Goal: Information Seeking & Learning: Learn about a topic

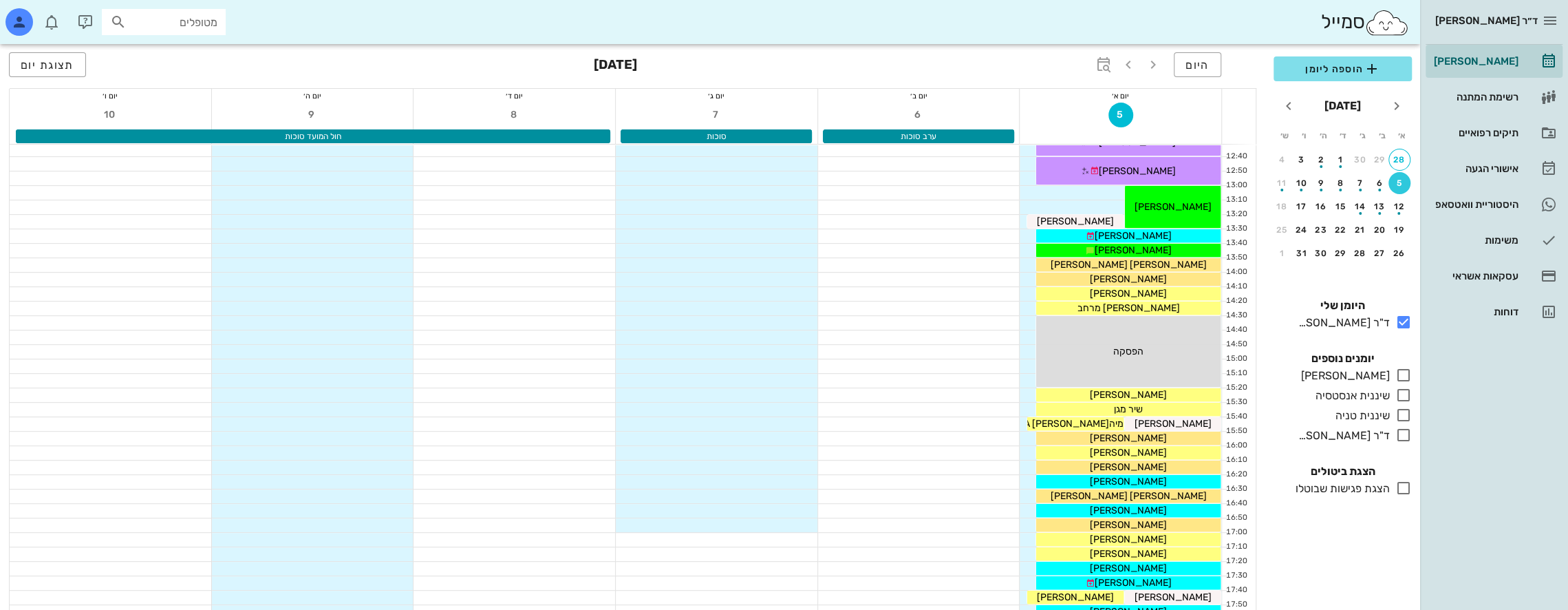
scroll to position [413, 0]
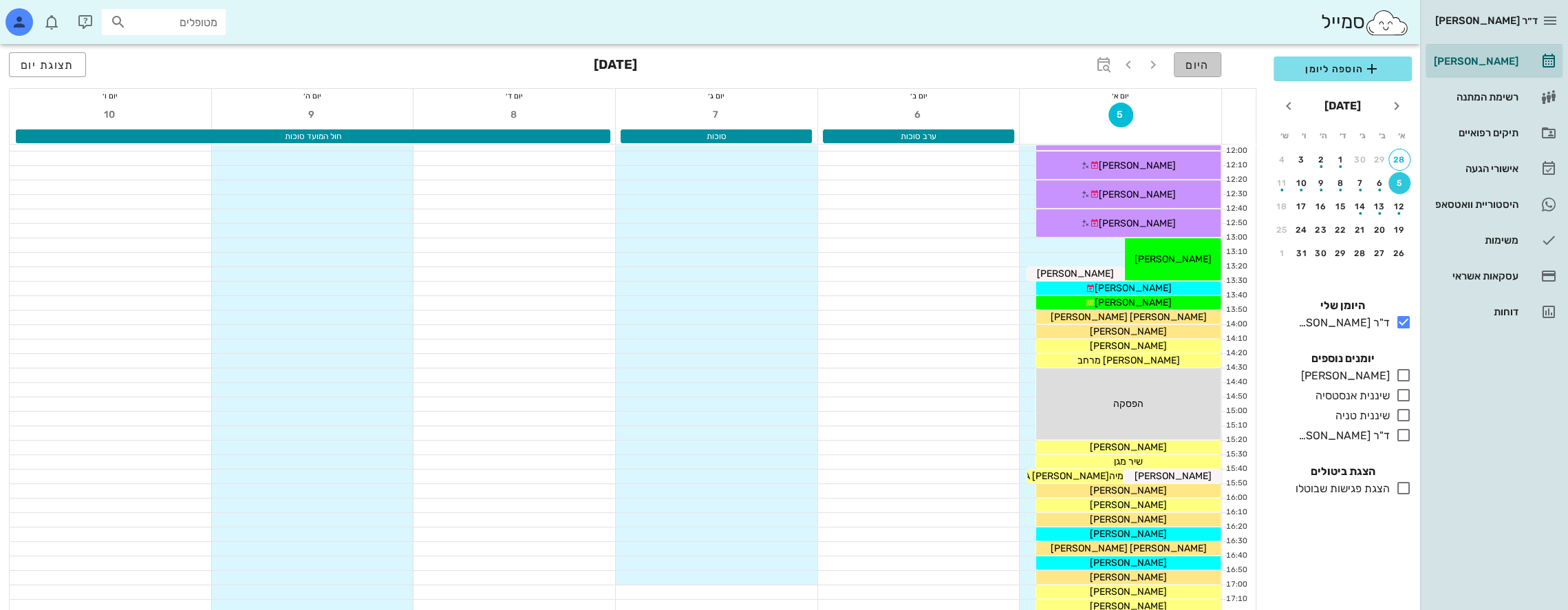
click at [1200, 62] on span "היום" at bounding box center [1198, 65] width 24 height 13
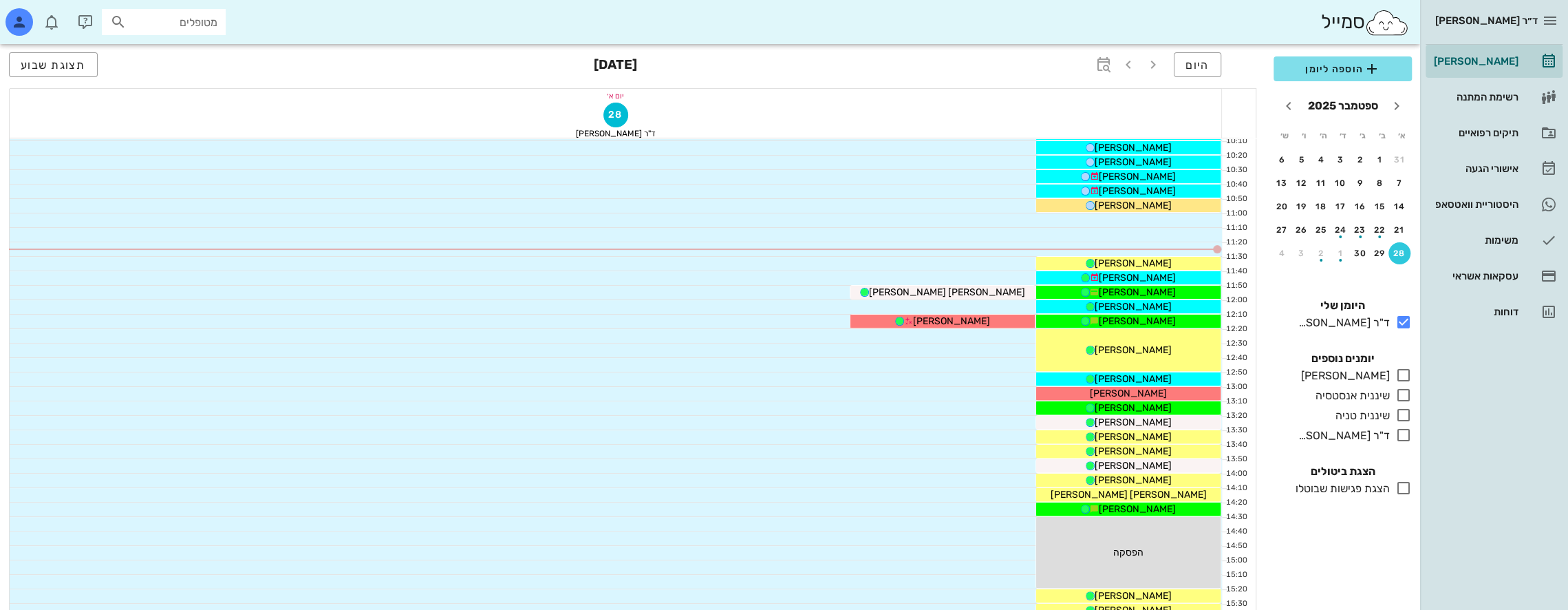
scroll to position [192, 0]
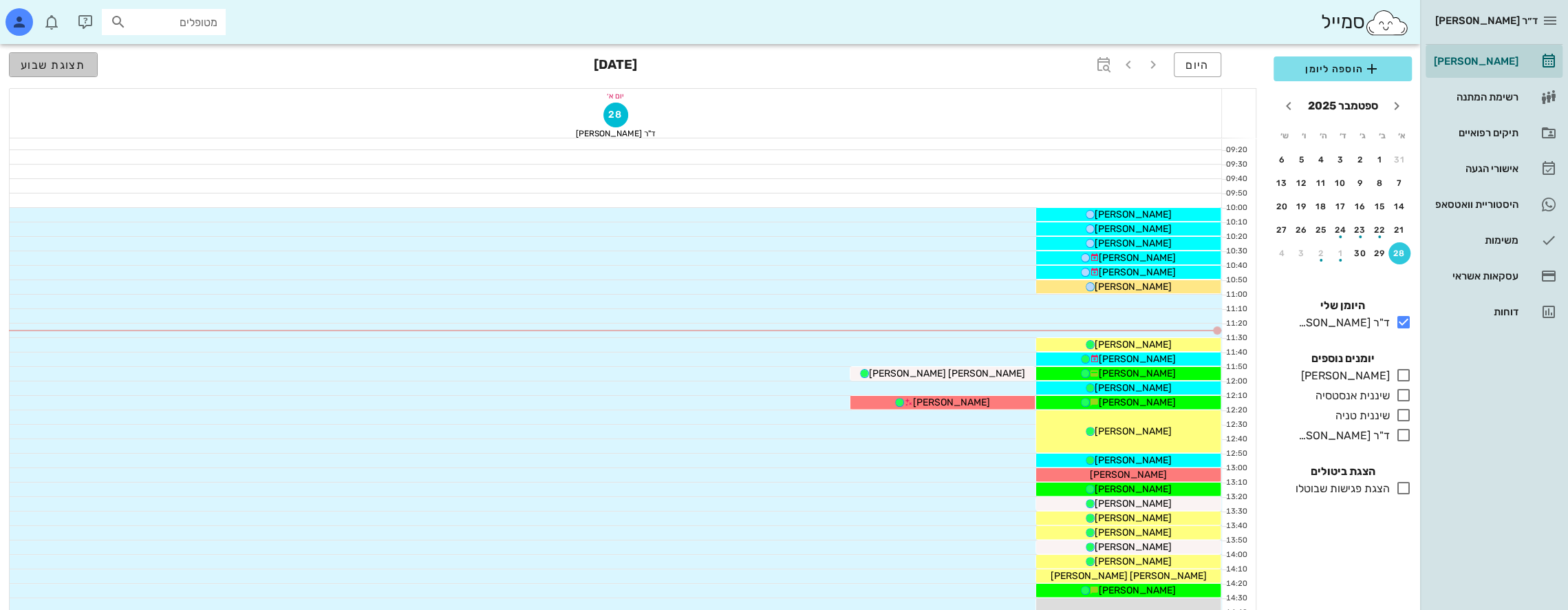
click at [74, 59] on span "תצוגת שבוע" at bounding box center [53, 65] width 65 height 13
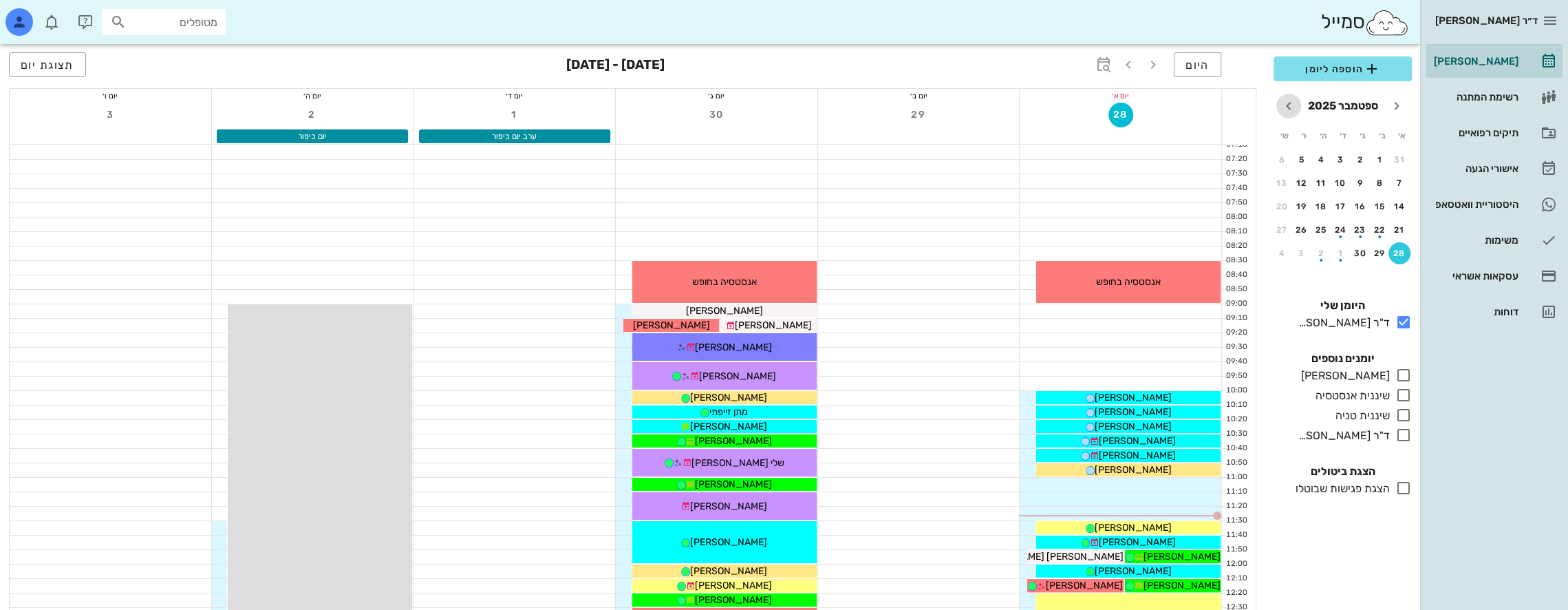
click at [1293, 105] on icon "חודש הבא" at bounding box center [1289, 106] width 16 height 16
drag, startPoint x: 1406, startPoint y: 108, endPoint x: 1391, endPoint y: 104, distance: 15.5
click at [1402, 108] on span "חודש שעבר" at bounding box center [1396, 106] width 24 height 16
click at [1131, 62] on icon "button" at bounding box center [1128, 65] width 16 height 16
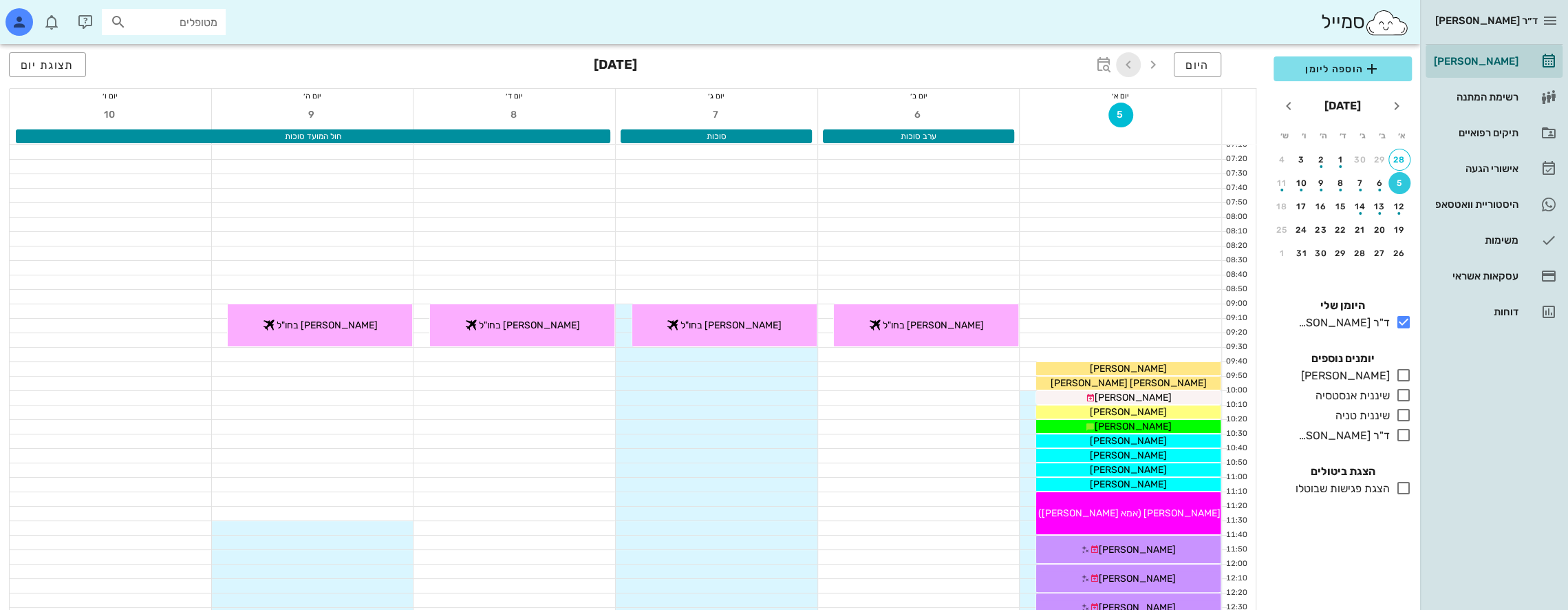
click at [1131, 62] on icon "button" at bounding box center [1128, 65] width 16 height 16
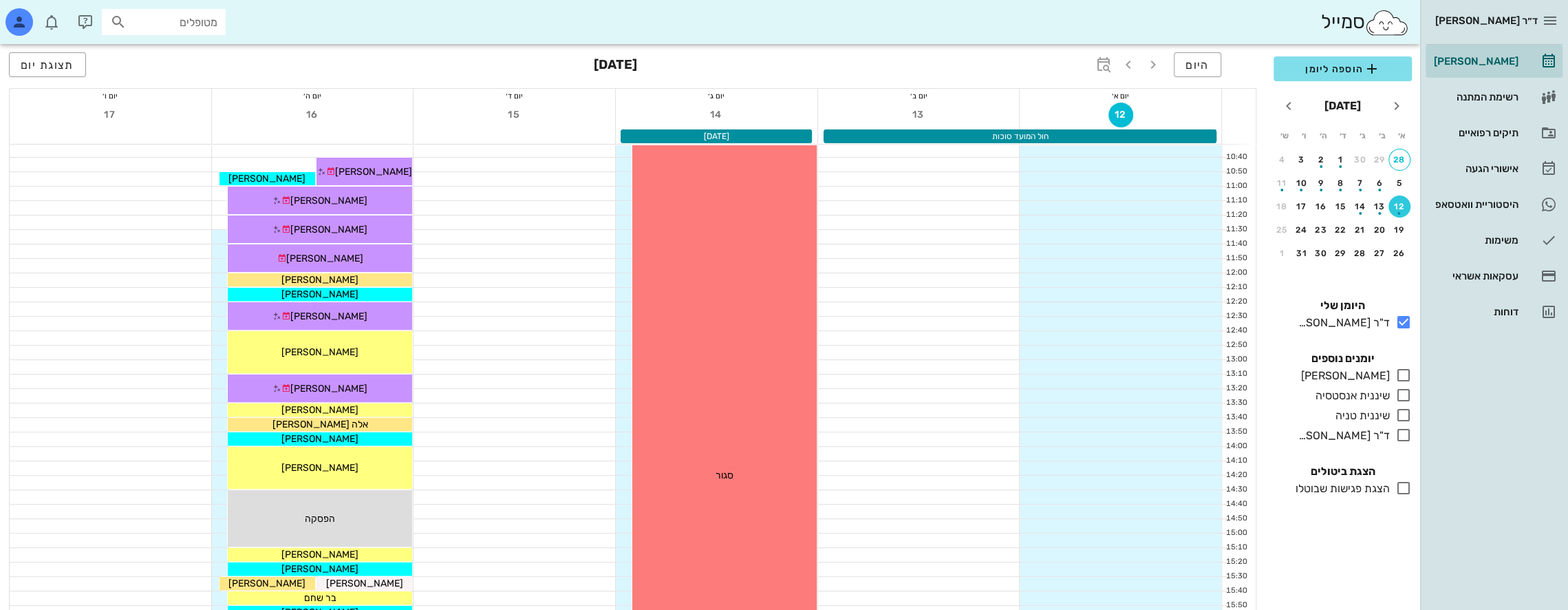
scroll to position [689, 0]
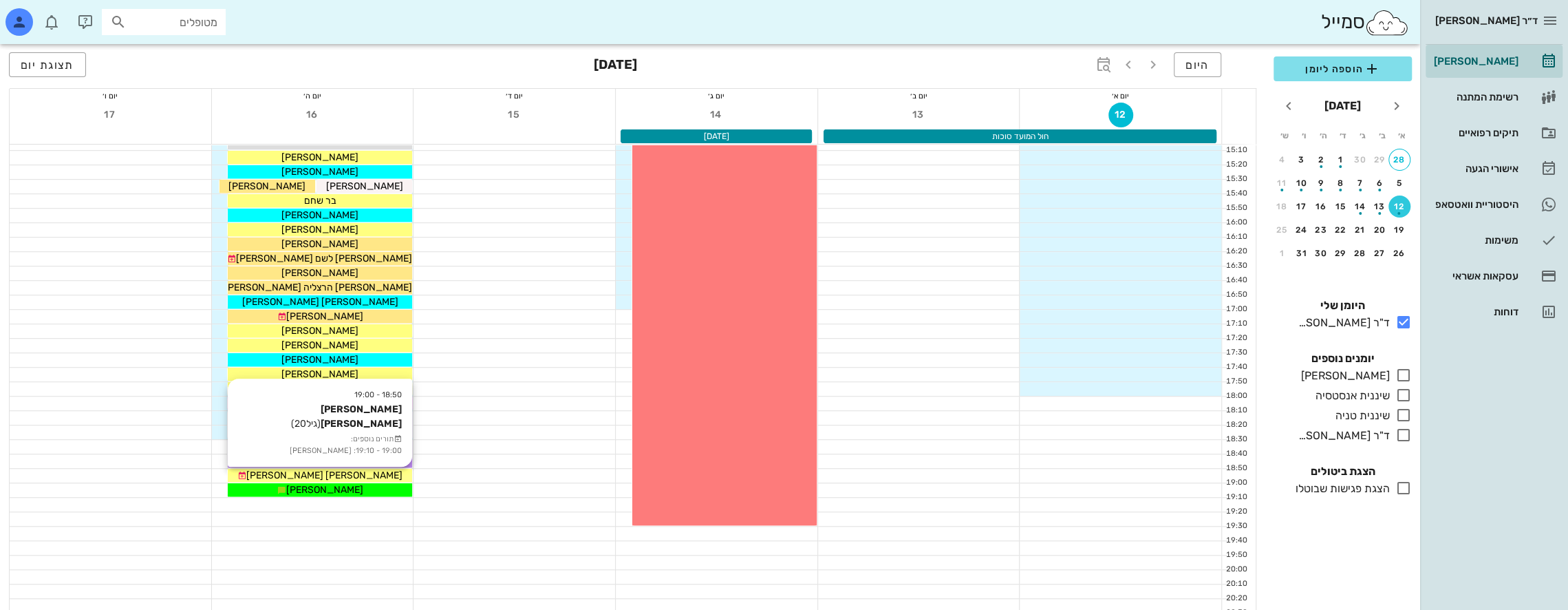
click at [356, 471] on div "[PERSON_NAME] [PERSON_NAME]" at bounding box center [320, 475] width 184 height 14
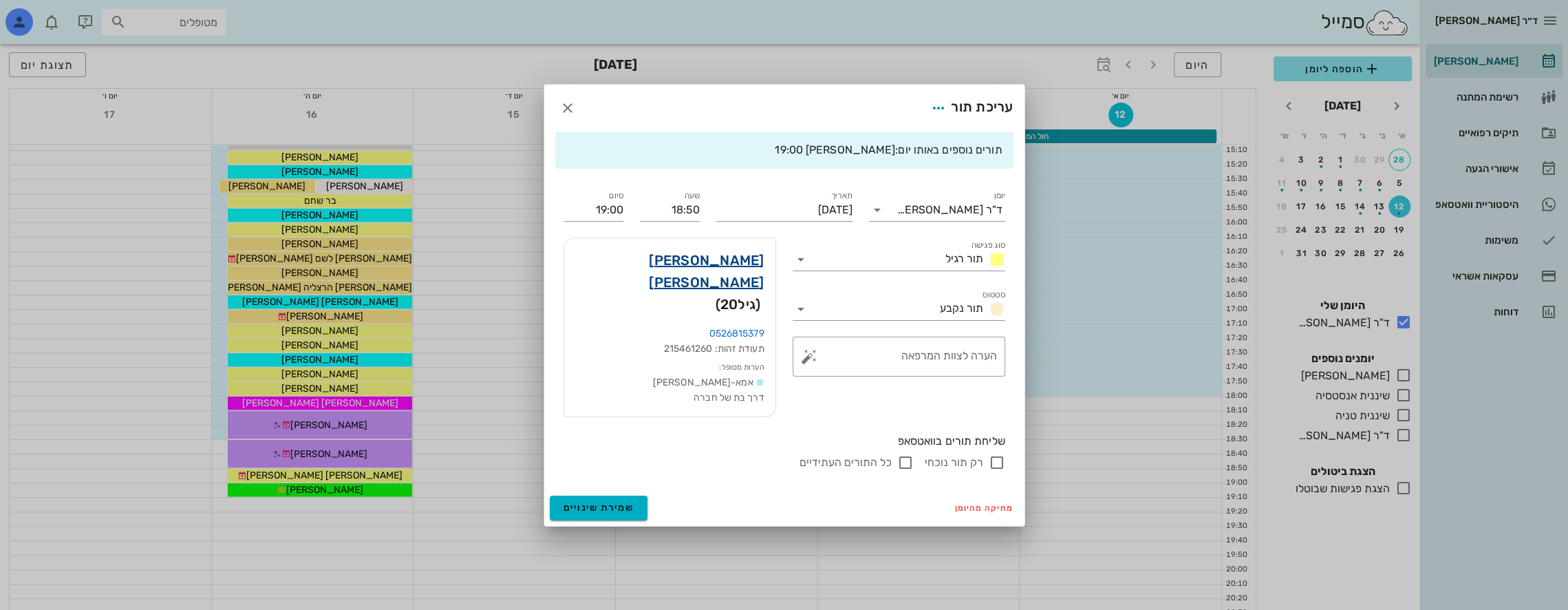
click at [729, 276] on link "[PERSON_NAME] [PERSON_NAME]" at bounding box center [670, 271] width 189 height 44
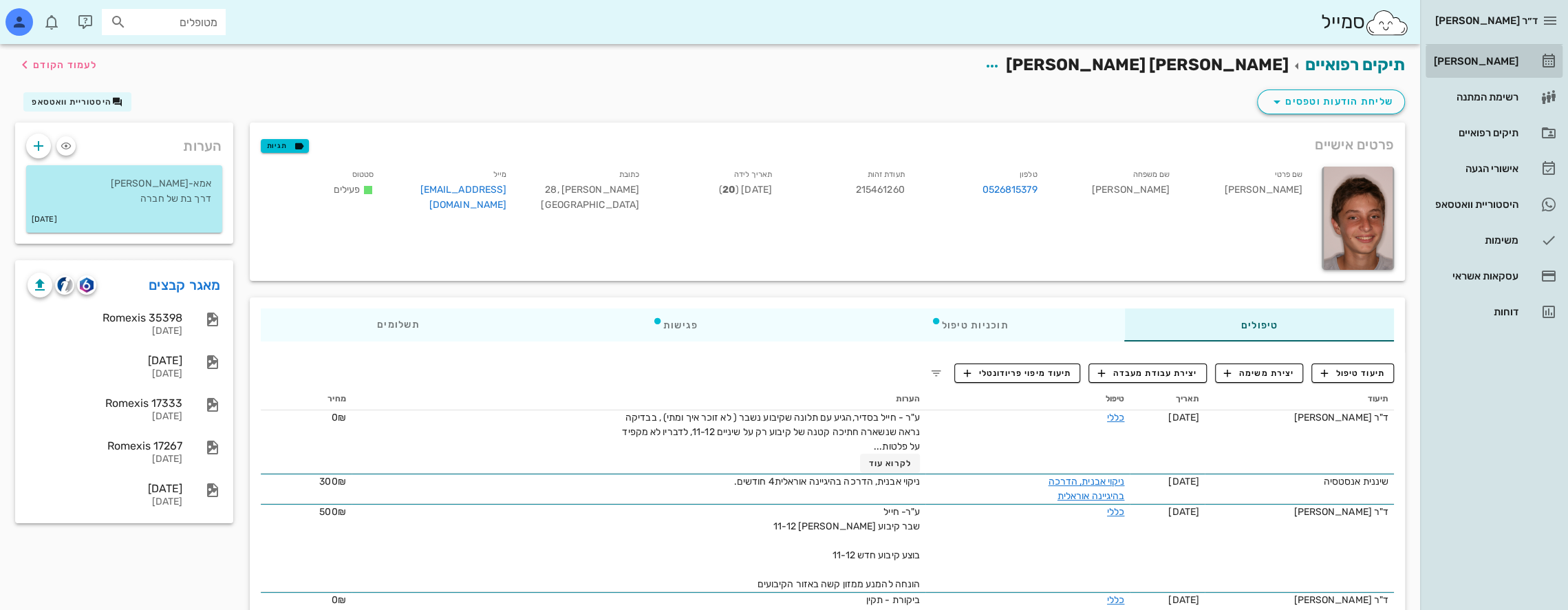
click at [1489, 60] on div "[PERSON_NAME]" at bounding box center [1475, 61] width 88 height 11
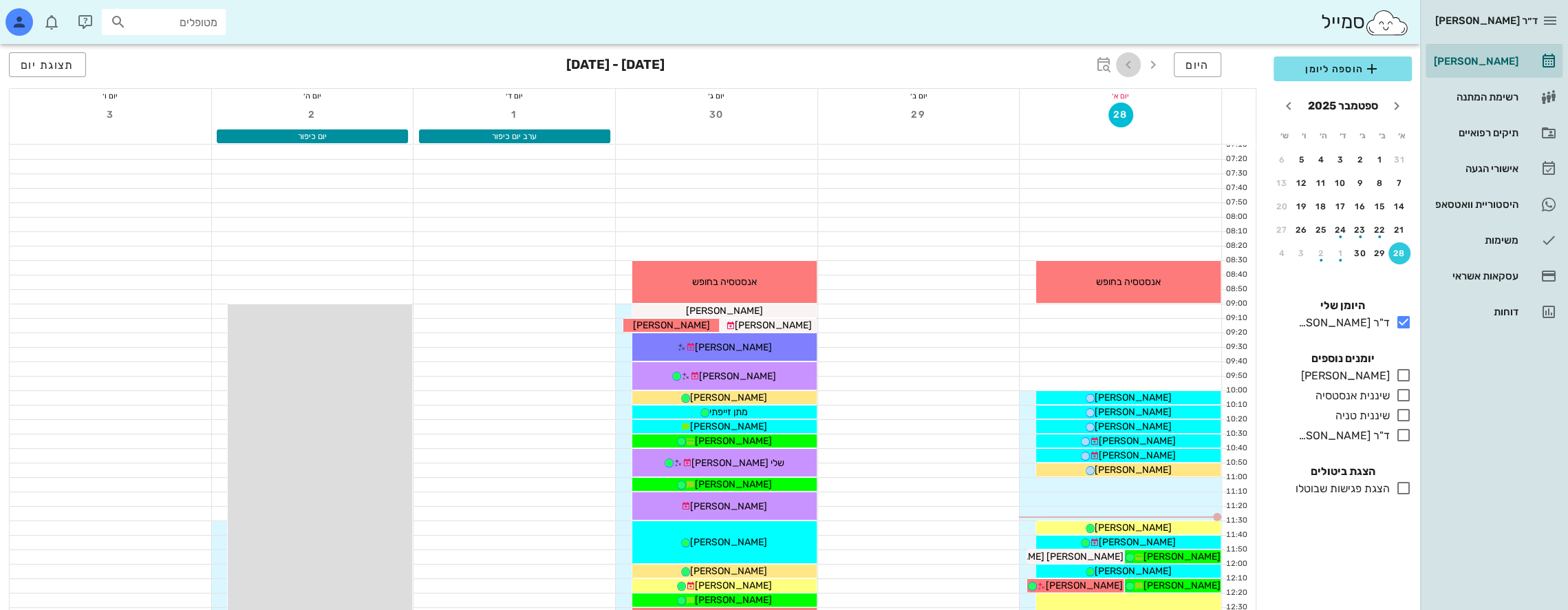
click at [1127, 63] on icon "button" at bounding box center [1128, 65] width 16 height 16
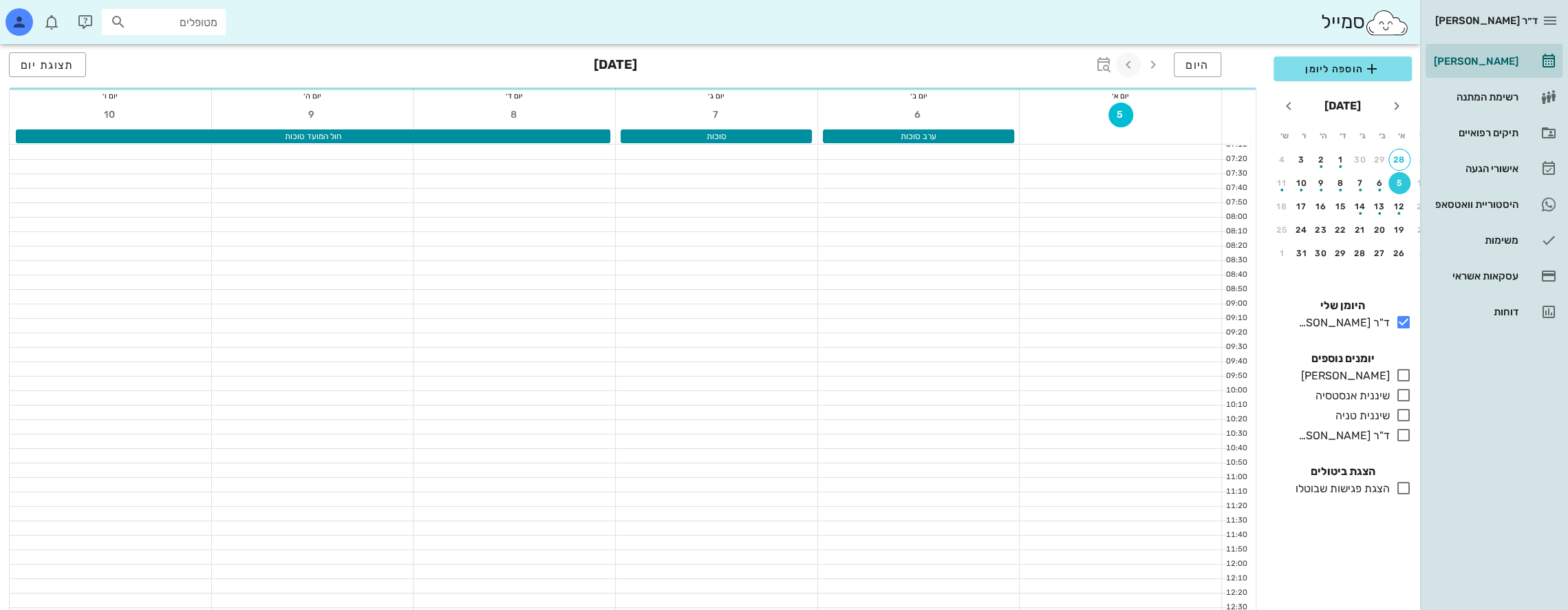
click at [1127, 63] on icon "button" at bounding box center [1128, 65] width 16 height 16
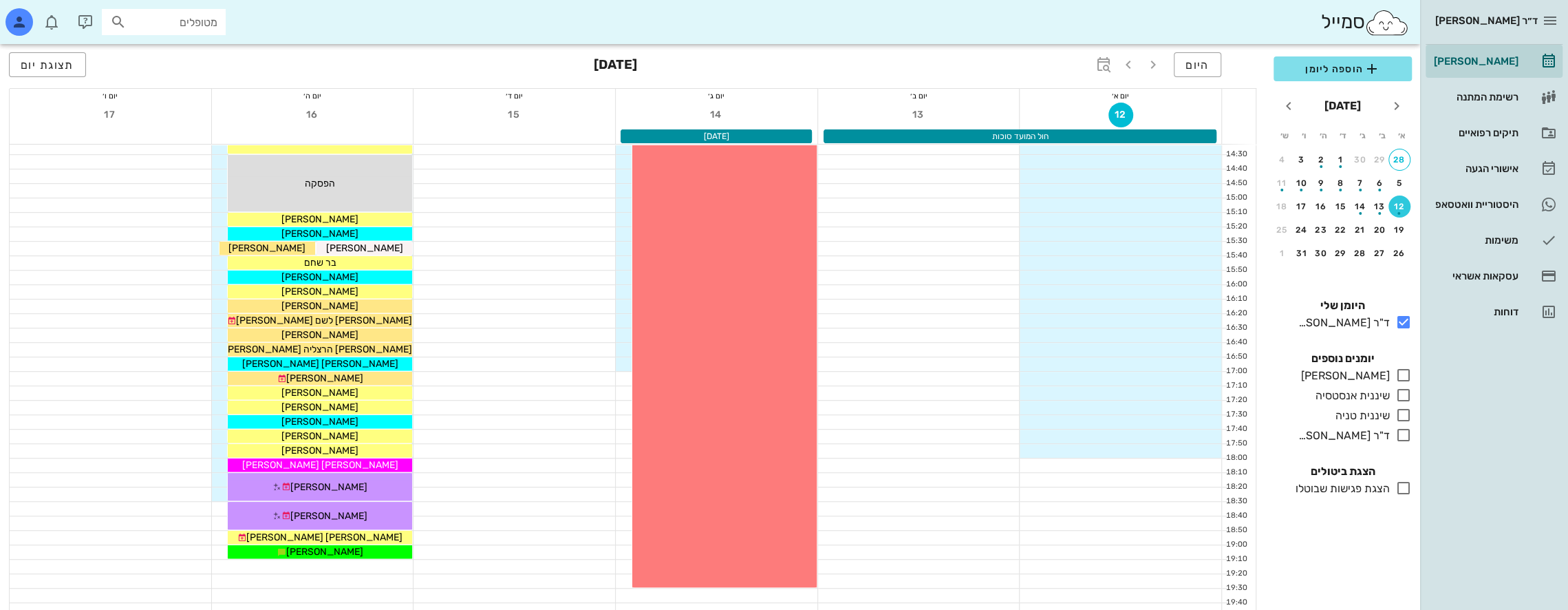
scroll to position [734, 0]
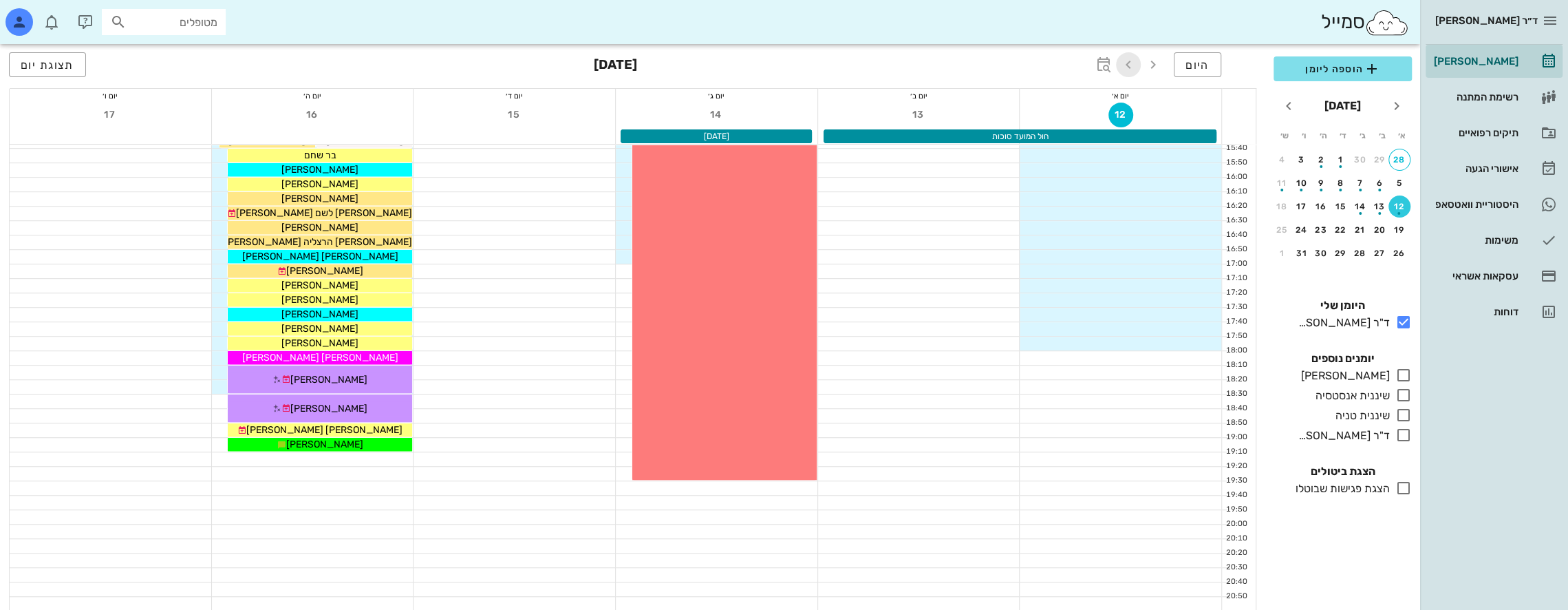
click at [1130, 68] on icon "button" at bounding box center [1128, 65] width 16 height 16
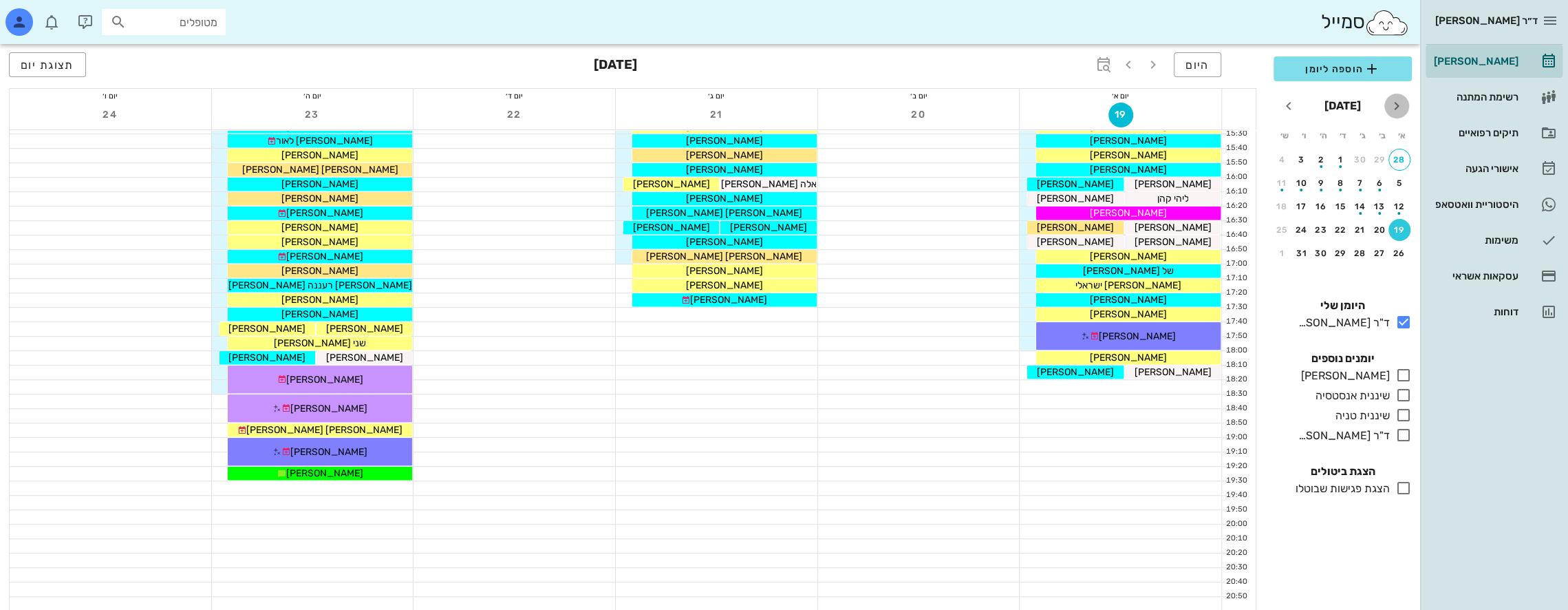
click at [1399, 102] on icon "חודש שעבר" at bounding box center [1396, 106] width 16 height 16
click at [1147, 59] on icon "button" at bounding box center [1153, 65] width 16 height 16
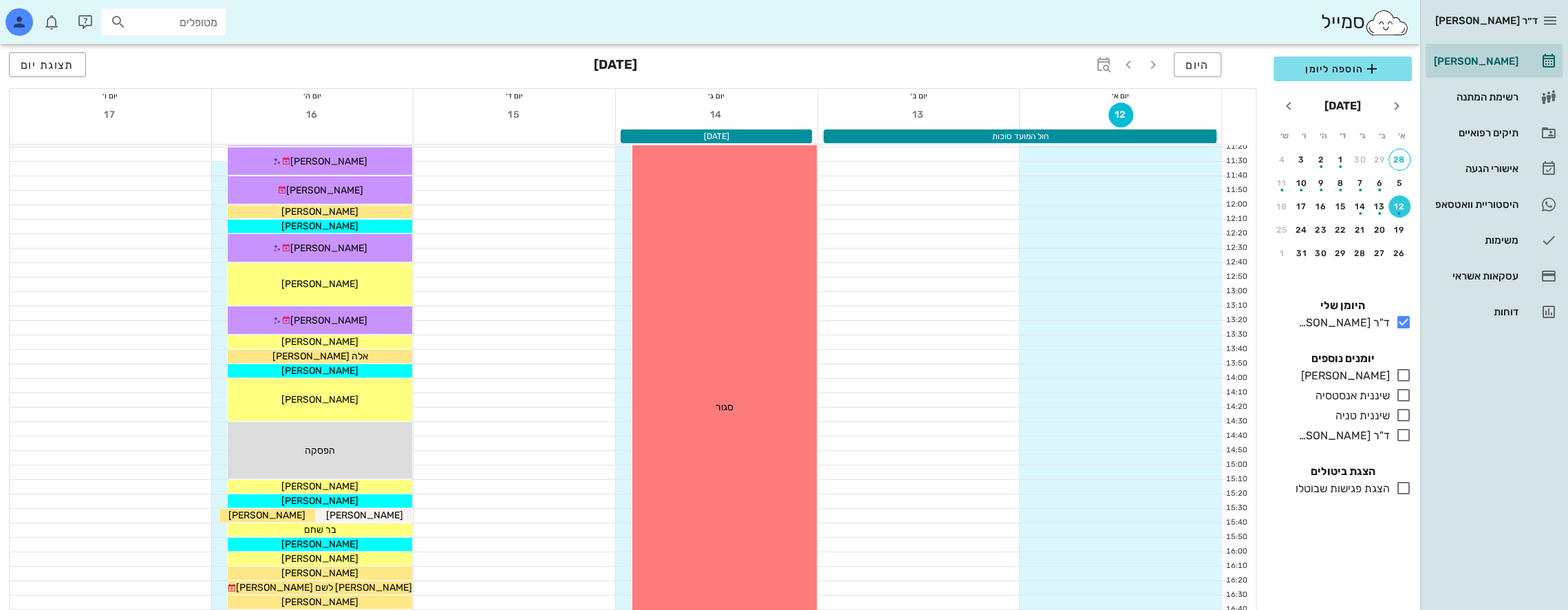
scroll to position [734, 0]
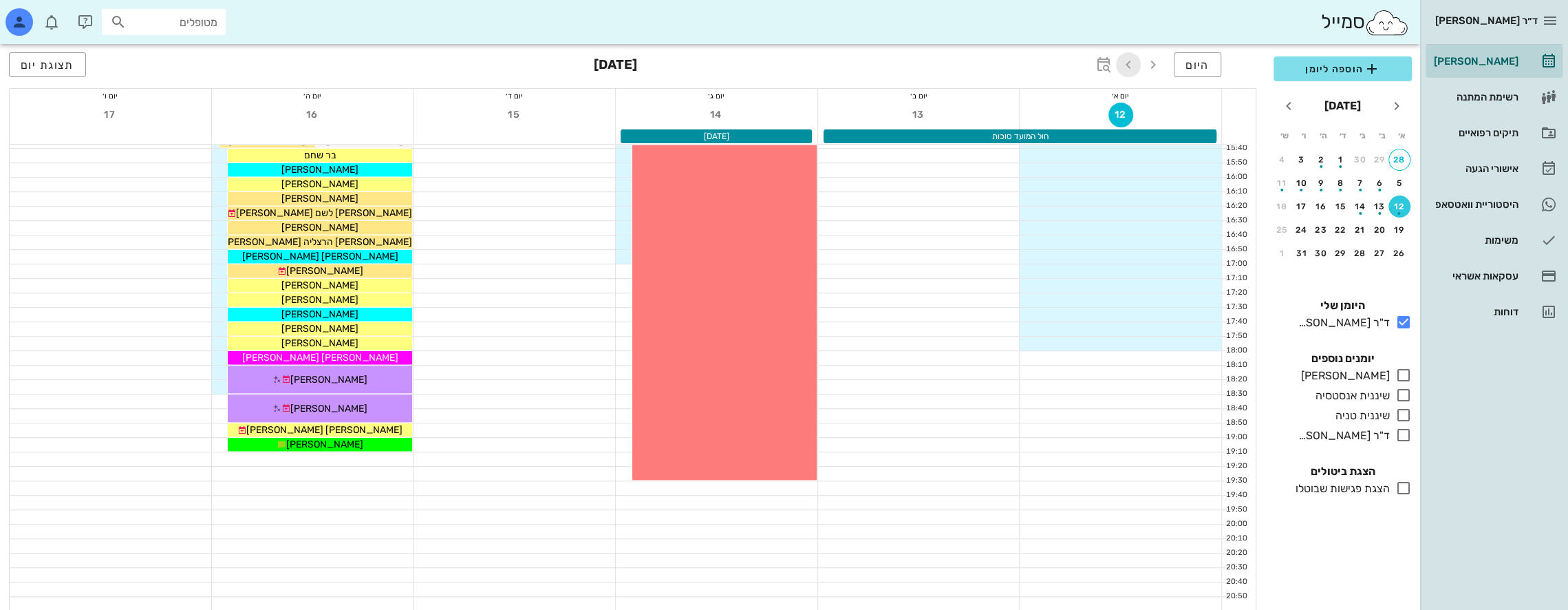
click at [1130, 67] on icon "button" at bounding box center [1128, 65] width 16 height 16
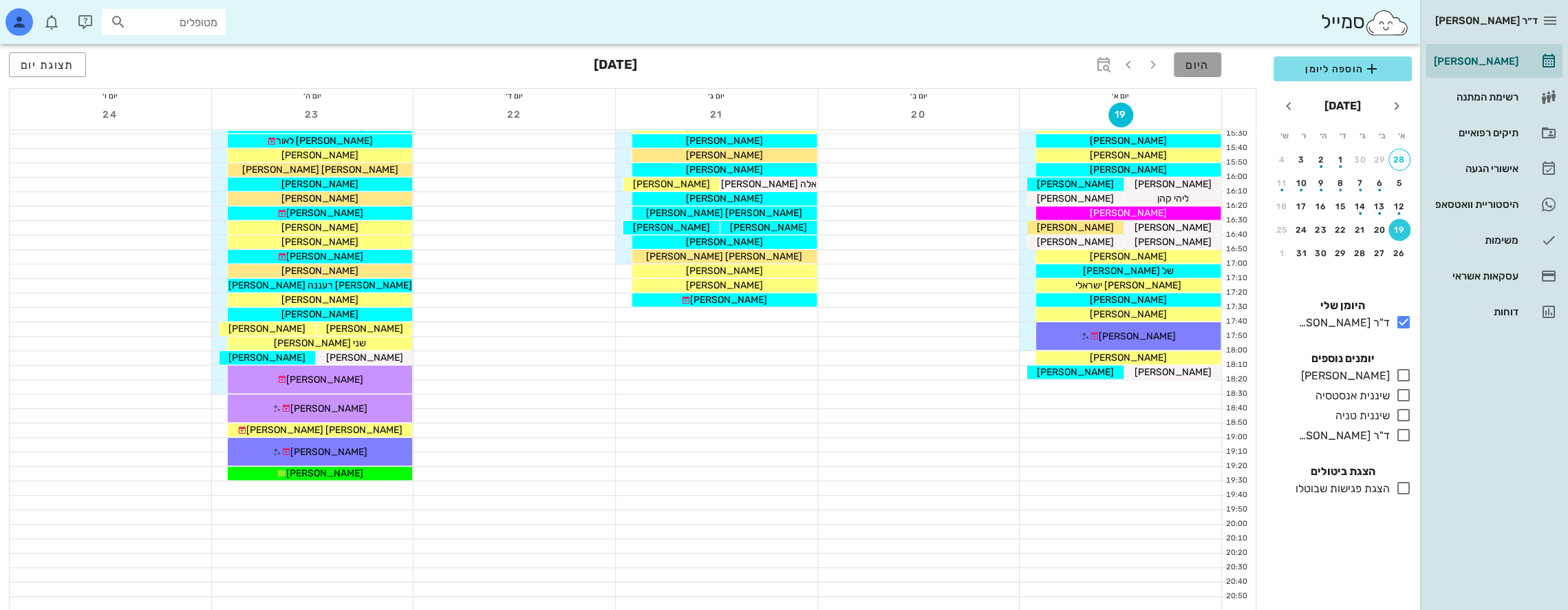
click at [1206, 71] on button "היום" at bounding box center [1198, 64] width 48 height 25
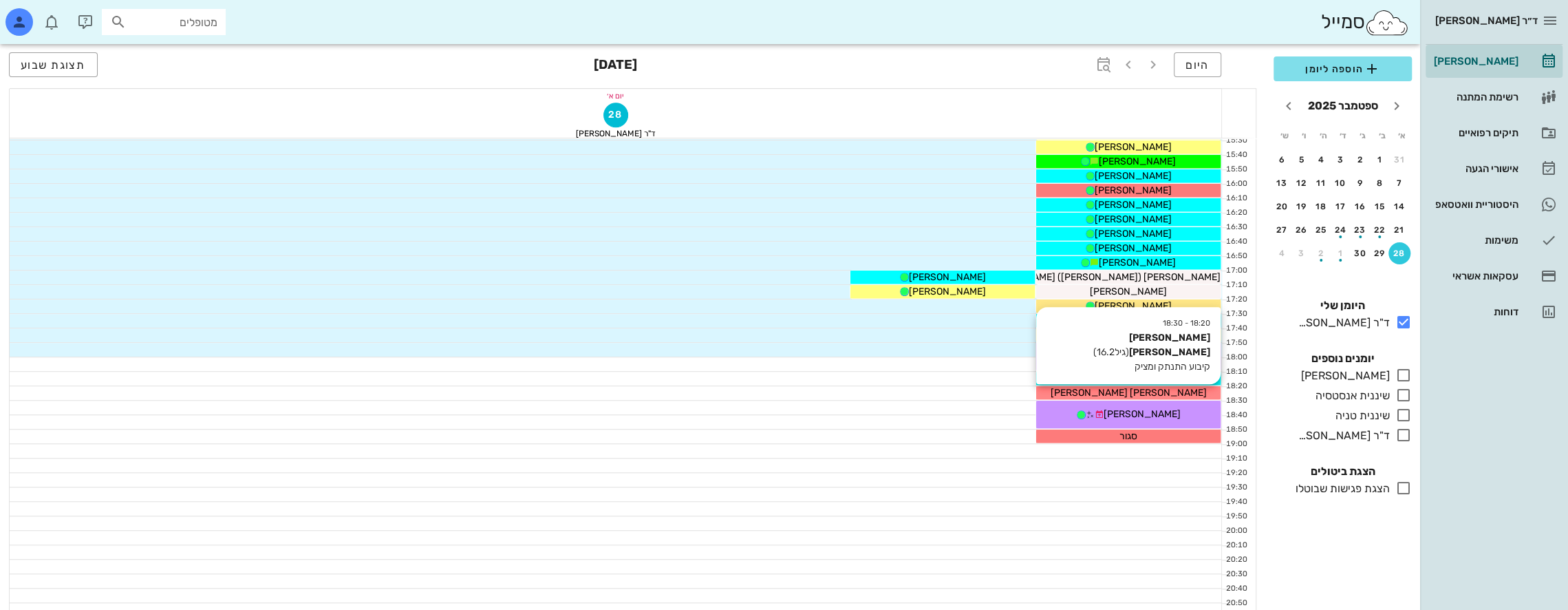
scroll to position [742, 0]
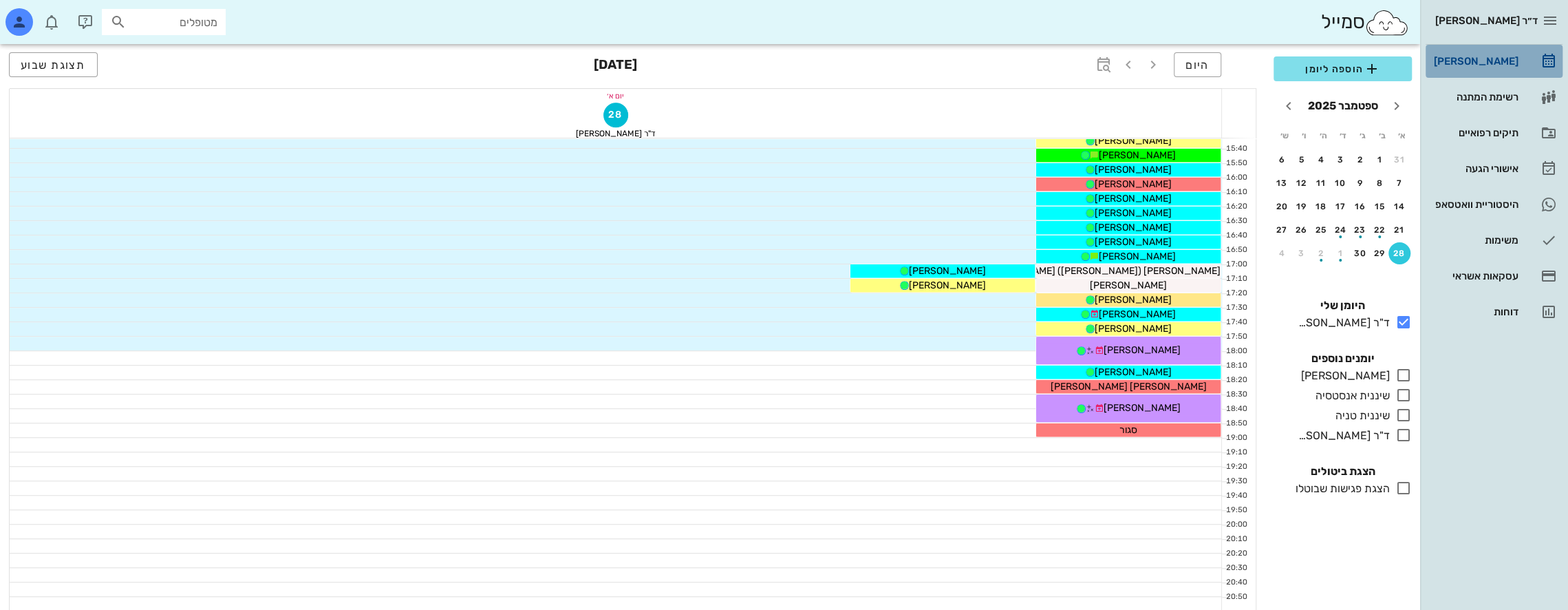
click at [1482, 61] on div "[PERSON_NAME]" at bounding box center [1475, 61] width 88 height 11
click at [1489, 58] on div "[PERSON_NAME]" at bounding box center [1475, 61] width 88 height 11
click at [68, 66] on span "תצוגת שבוע" at bounding box center [53, 65] width 65 height 13
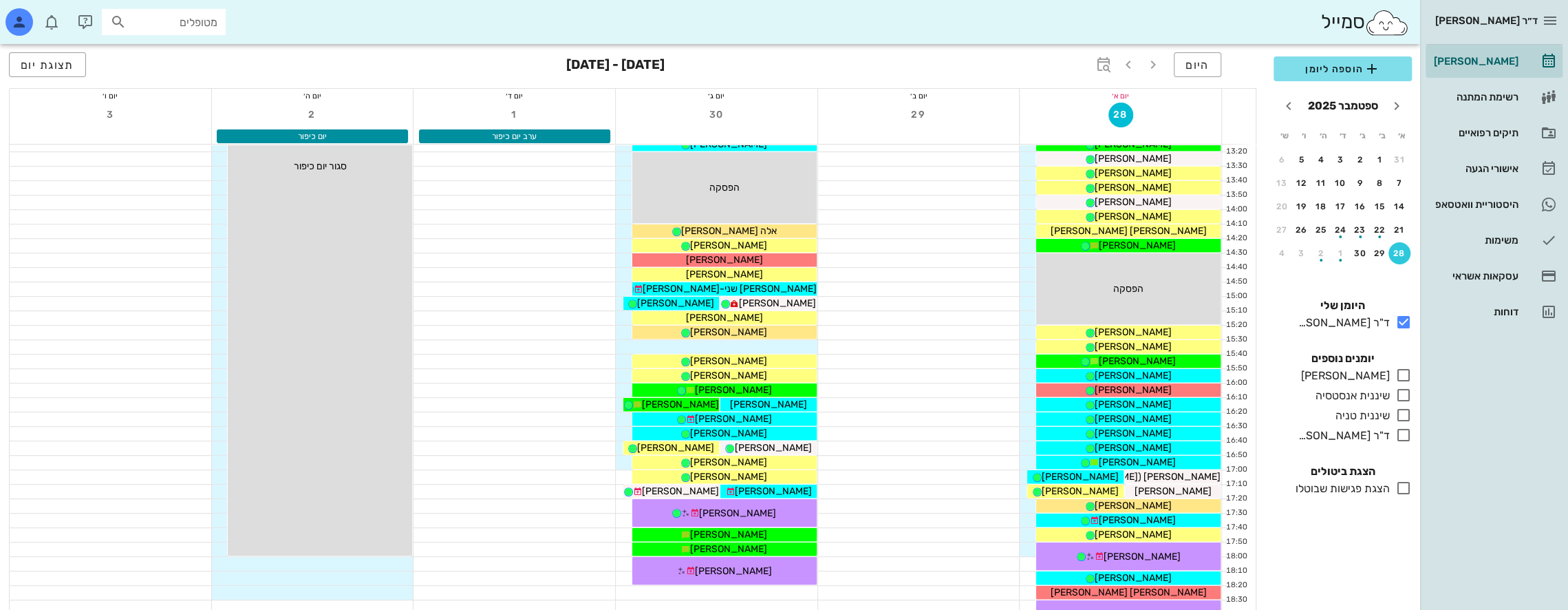
scroll to position [528, 0]
click at [1134, 67] on icon "button" at bounding box center [1128, 65] width 16 height 16
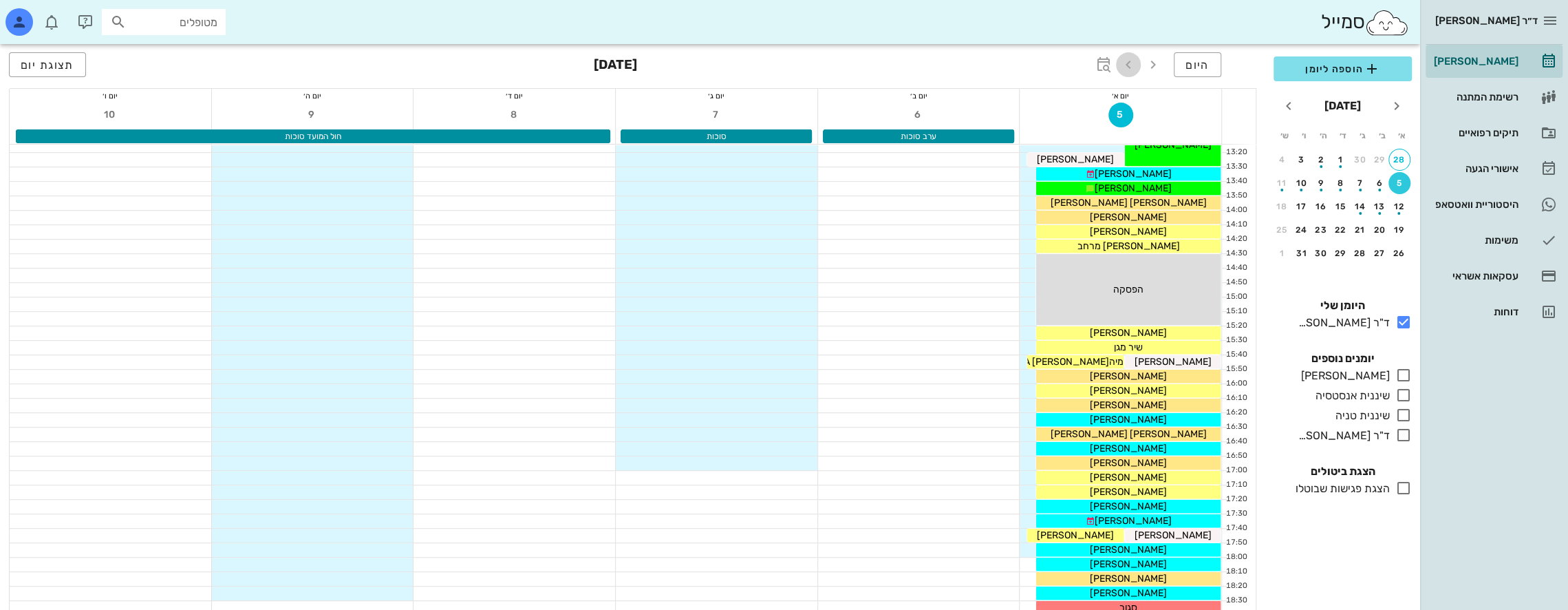
click at [1134, 62] on icon "button" at bounding box center [1128, 65] width 16 height 16
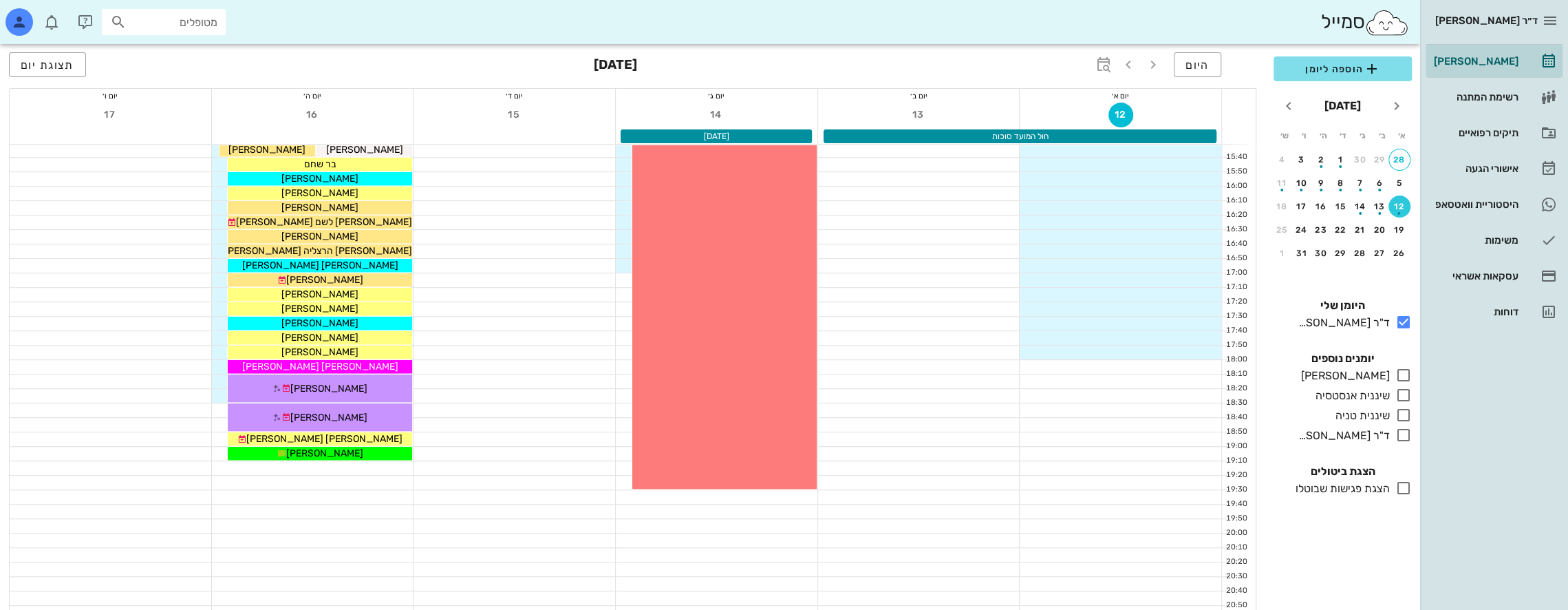
scroll to position [734, 0]
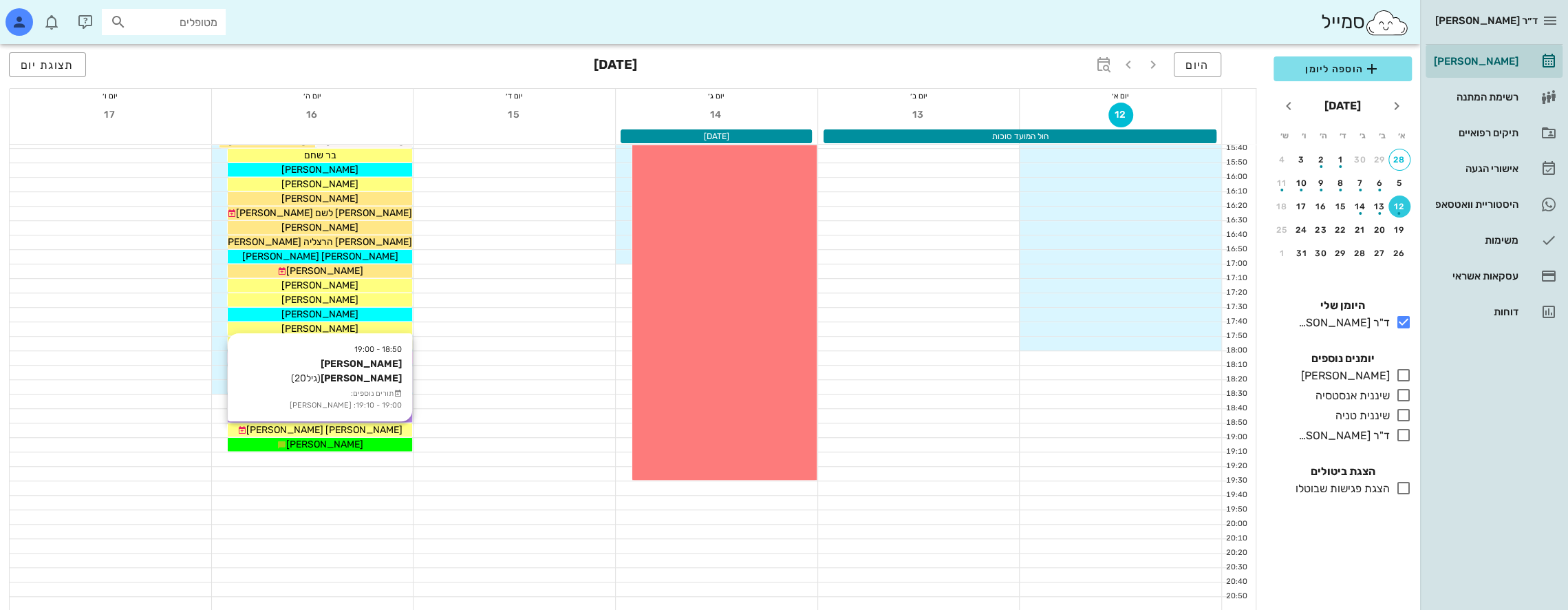
click at [355, 428] on div "[PERSON_NAME] [PERSON_NAME]" at bounding box center [320, 429] width 184 height 14
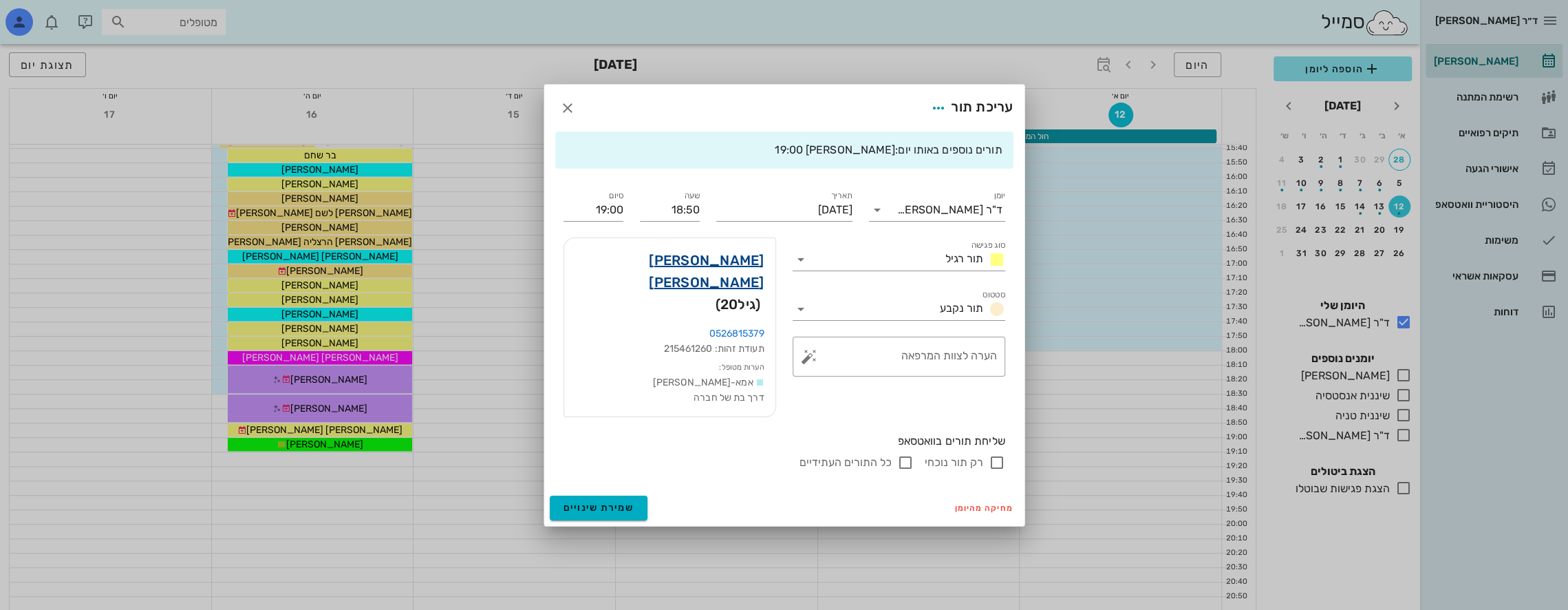
click at [728, 277] on link "[PERSON_NAME] [PERSON_NAME]" at bounding box center [670, 271] width 189 height 44
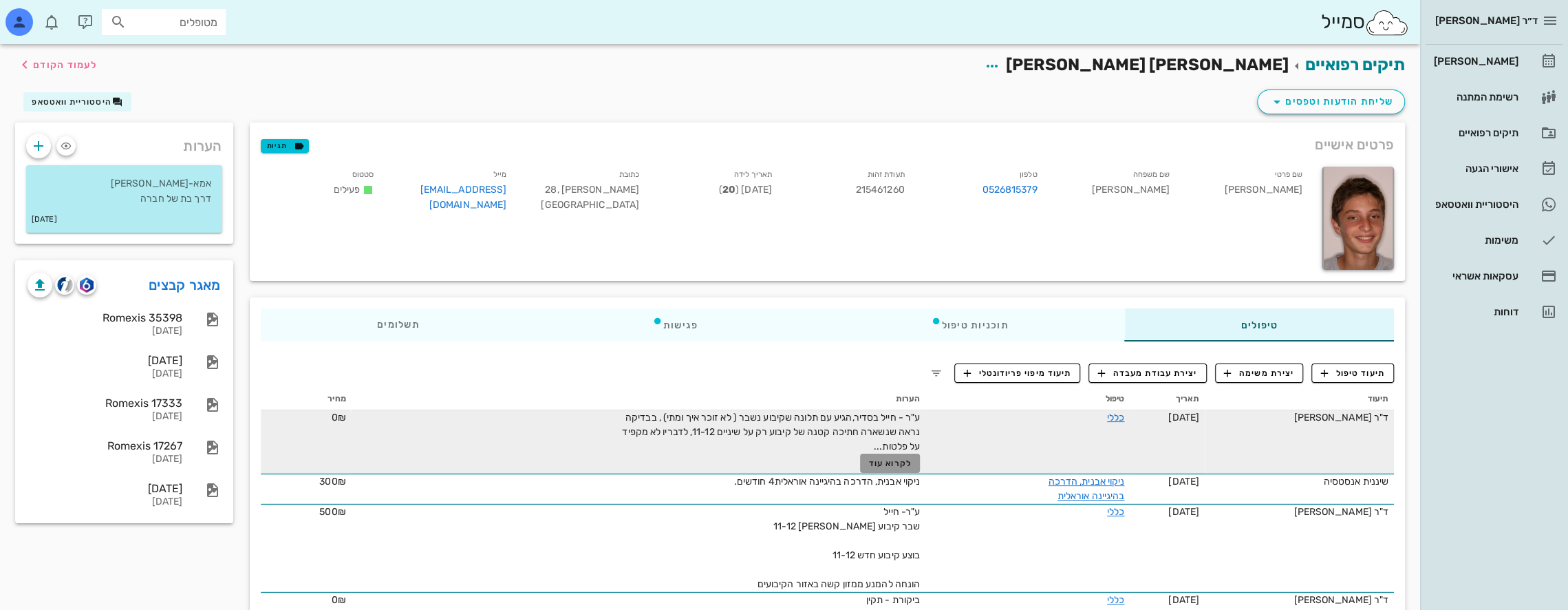
click at [889, 464] on span "לקרוא עוד" at bounding box center [890, 463] width 42 height 10
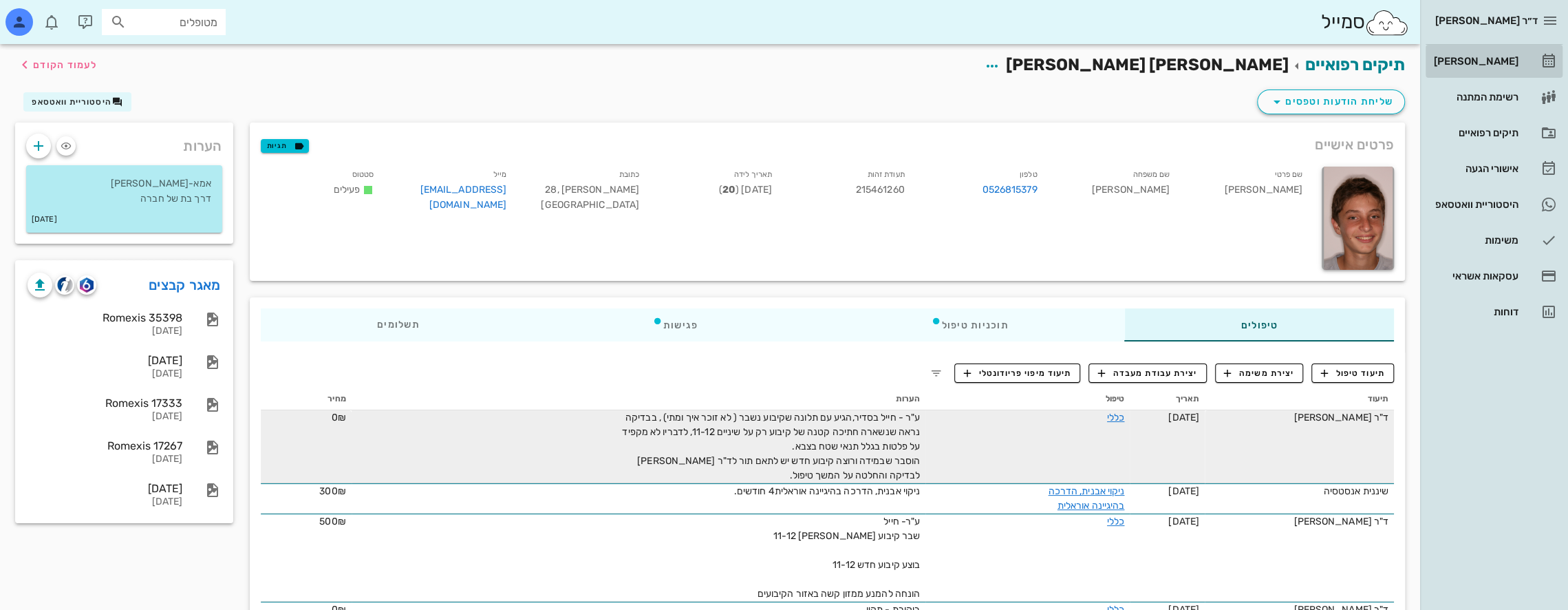
click at [1475, 65] on div "[PERSON_NAME]" at bounding box center [1475, 61] width 88 height 11
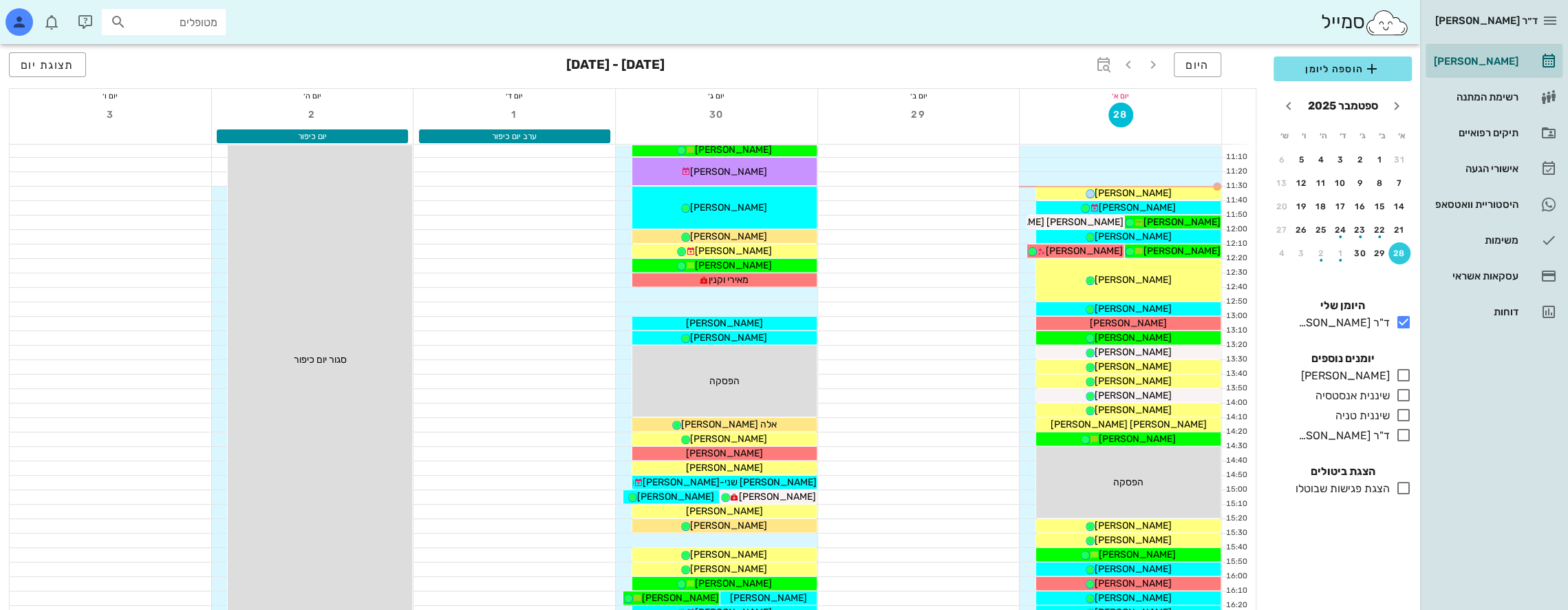
scroll to position [321, 0]
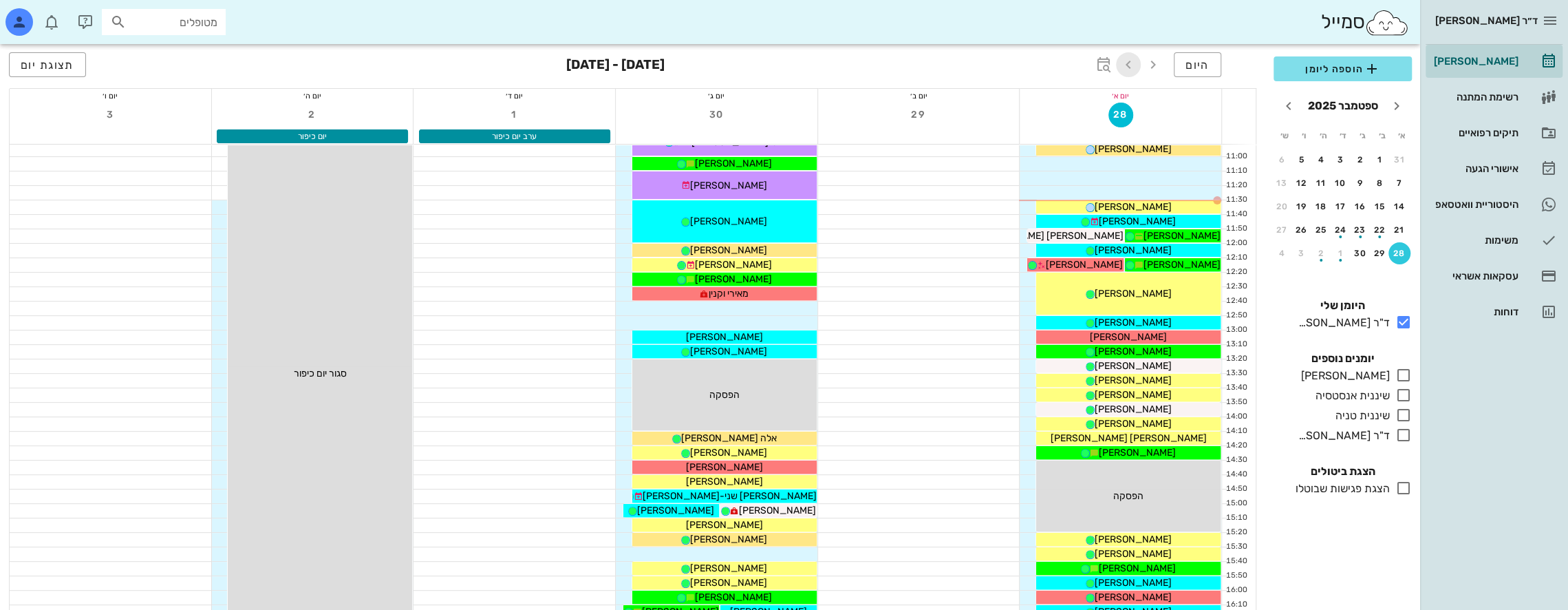
click at [1134, 65] on icon "button" at bounding box center [1128, 65] width 16 height 16
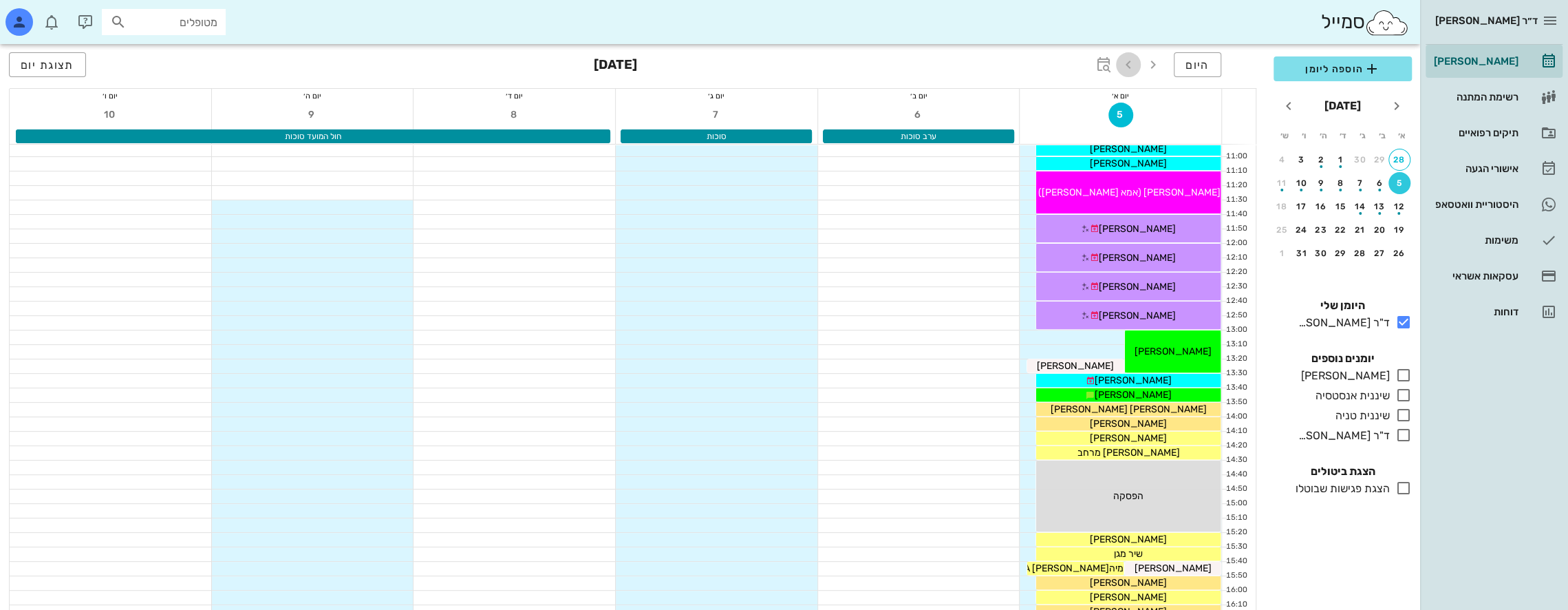
click at [1134, 65] on icon "button" at bounding box center [1128, 65] width 16 height 16
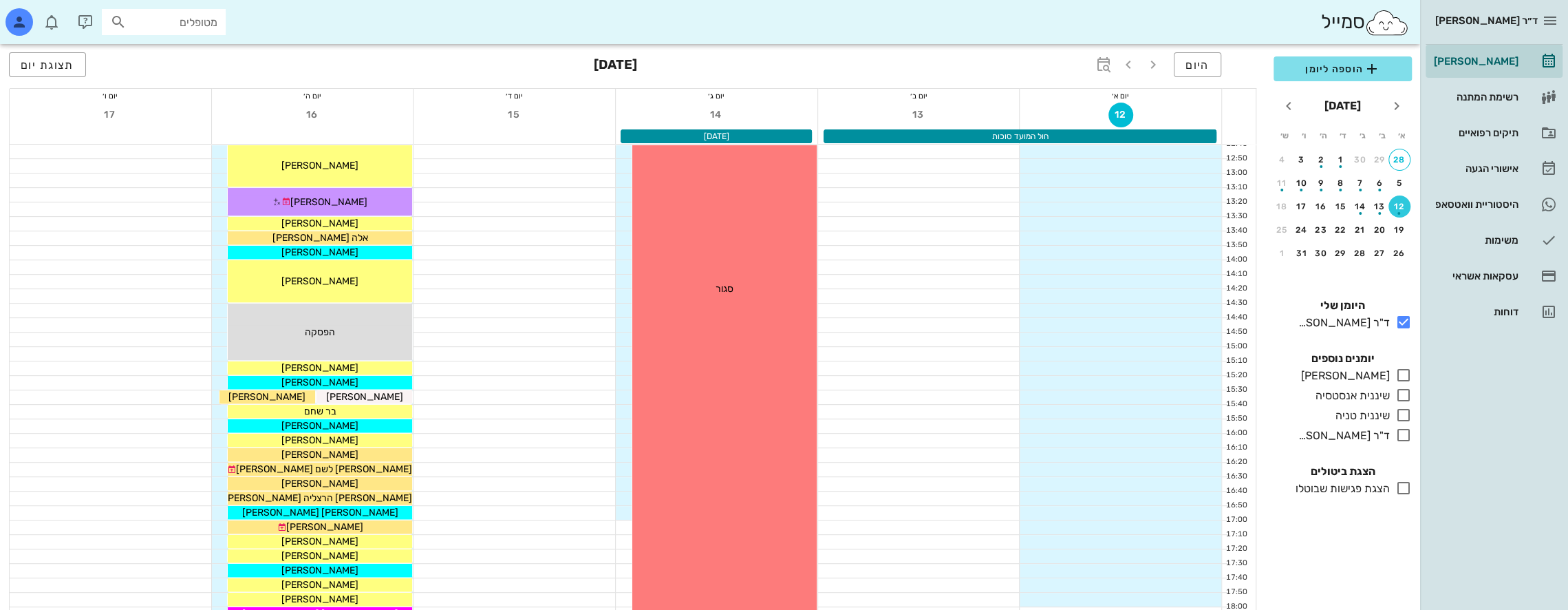
scroll to position [458, 0]
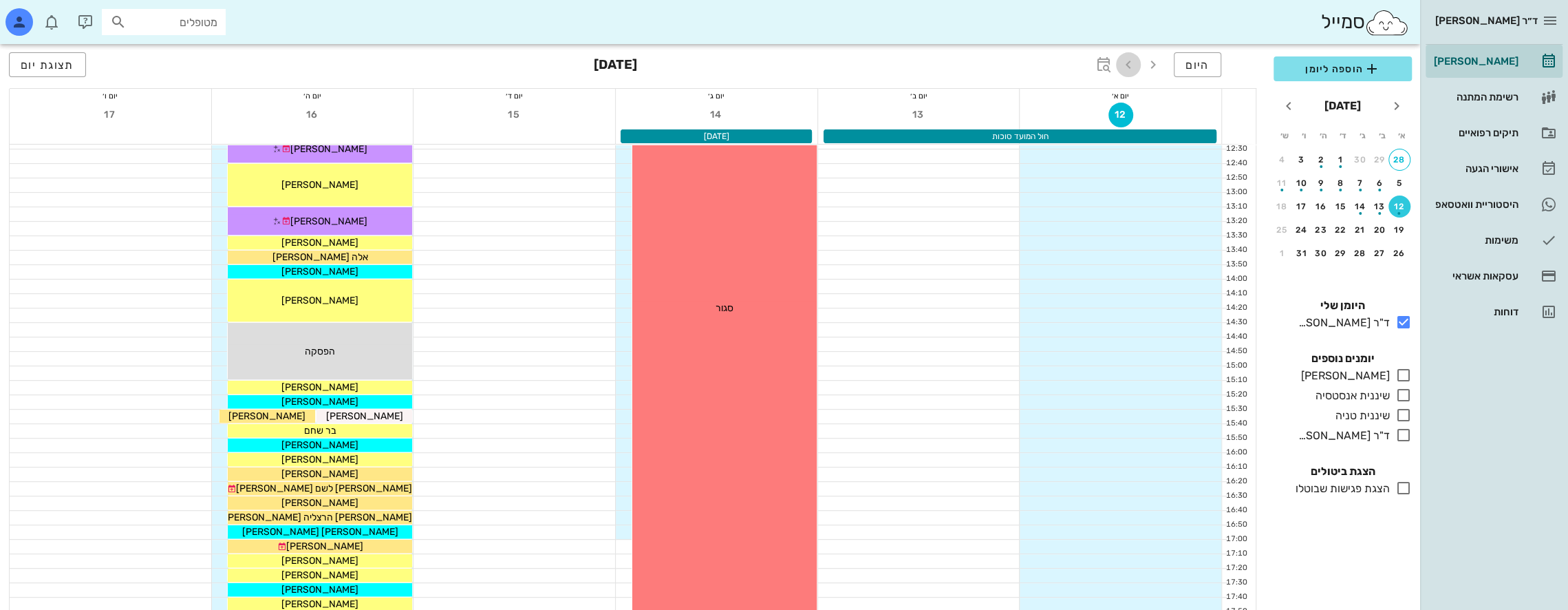
click at [1134, 66] on icon "button" at bounding box center [1128, 65] width 16 height 16
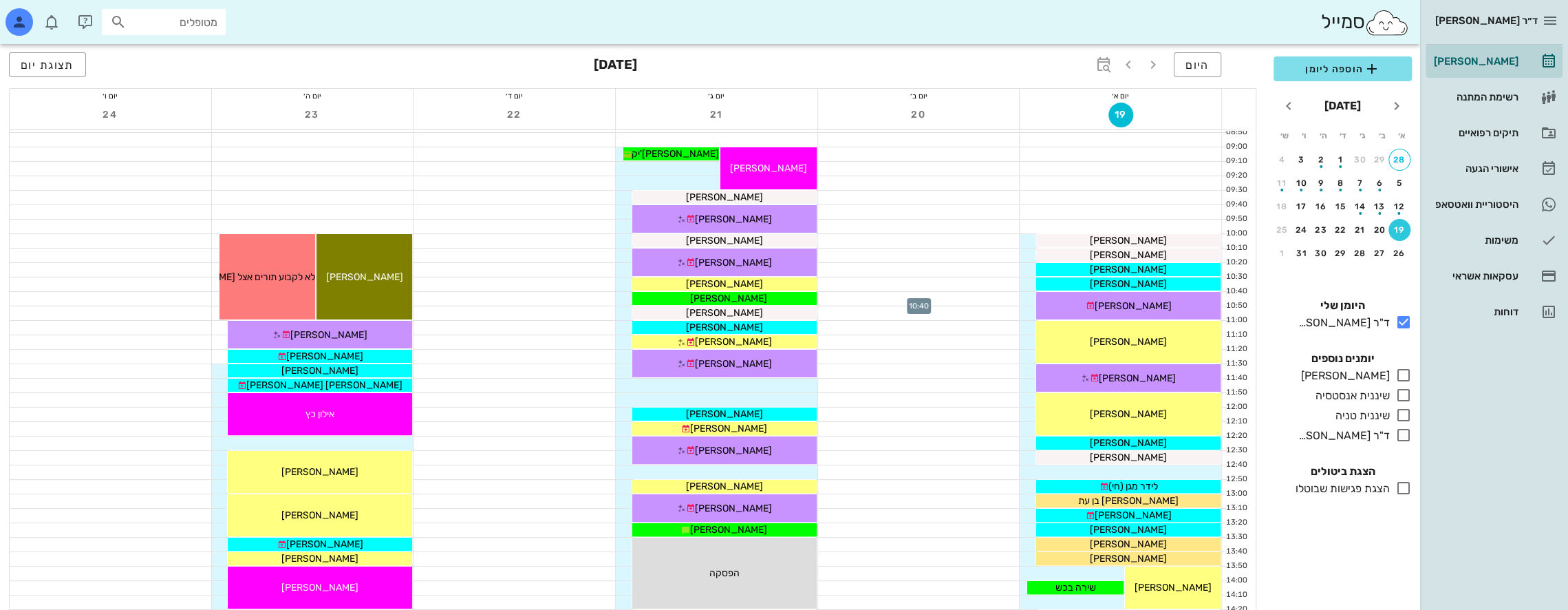
scroll to position [207, 0]
